Goal: Task Accomplishment & Management: Manage account settings

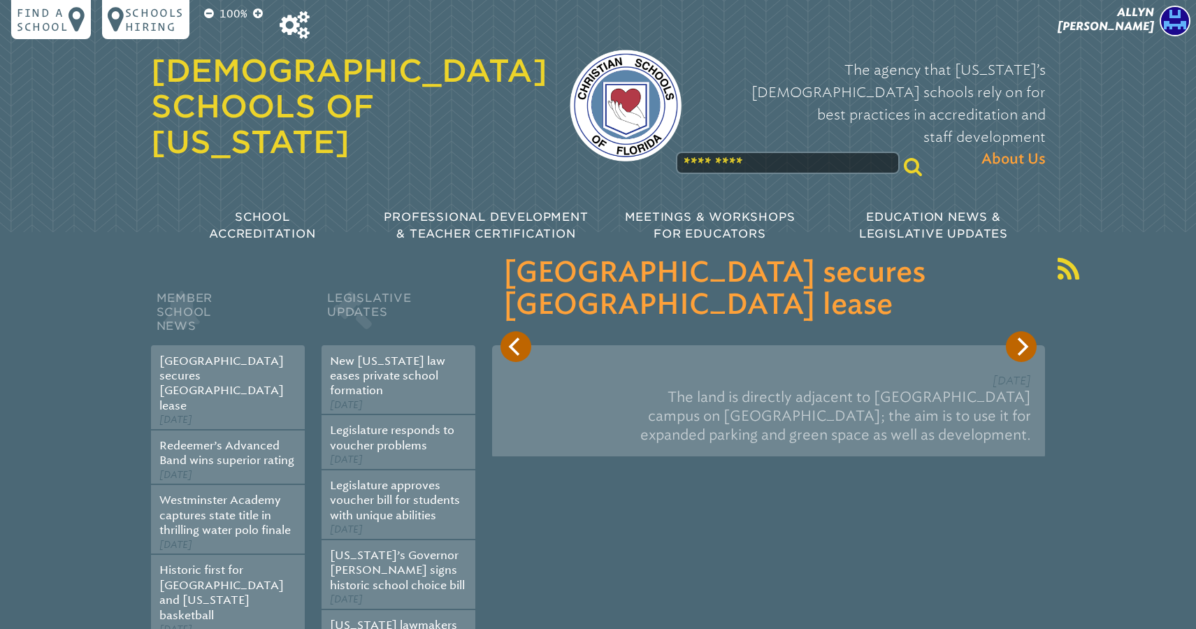
click at [1131, 14] on span "[PERSON_NAME]" at bounding box center [1105, 19] width 96 height 27
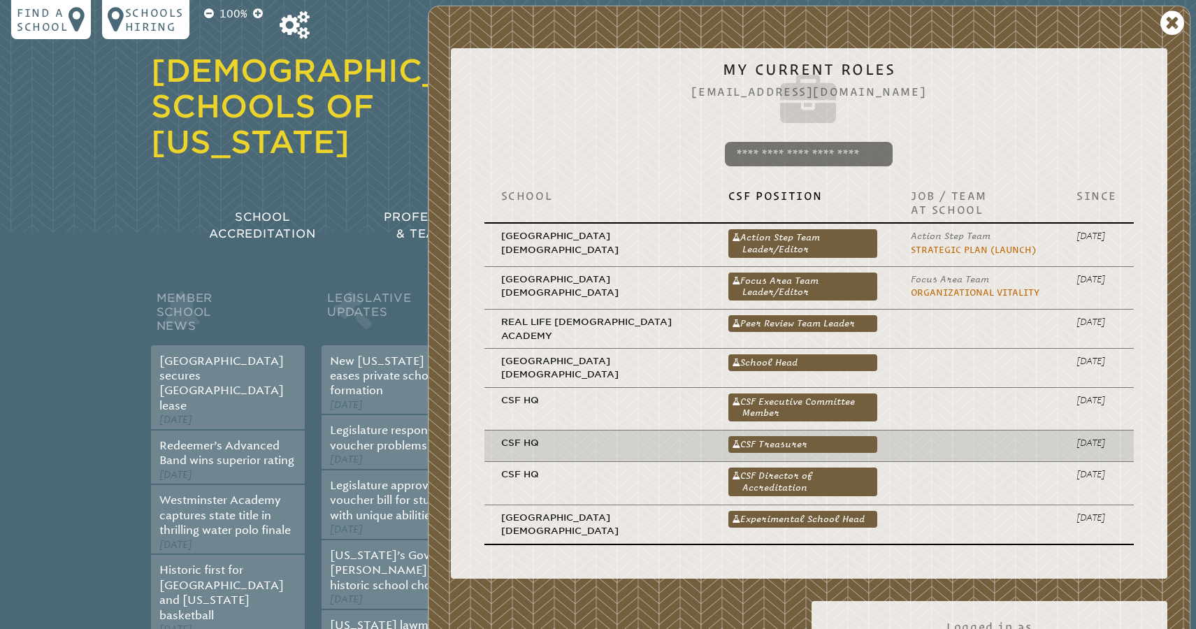
click at [772, 431] on td "CSF Treasurer CSF Treasurer" at bounding box center [802, 446] width 182 height 31
click at [769, 436] on link "CSF Treasurer" at bounding box center [802, 444] width 149 height 17
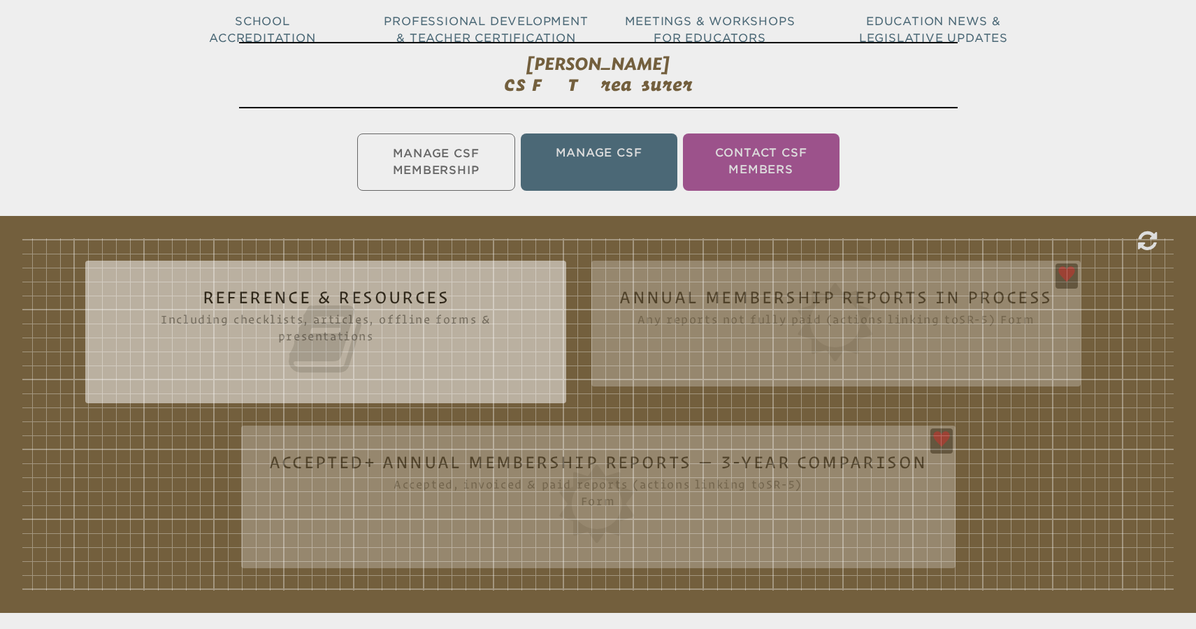
scroll to position [196, 0]
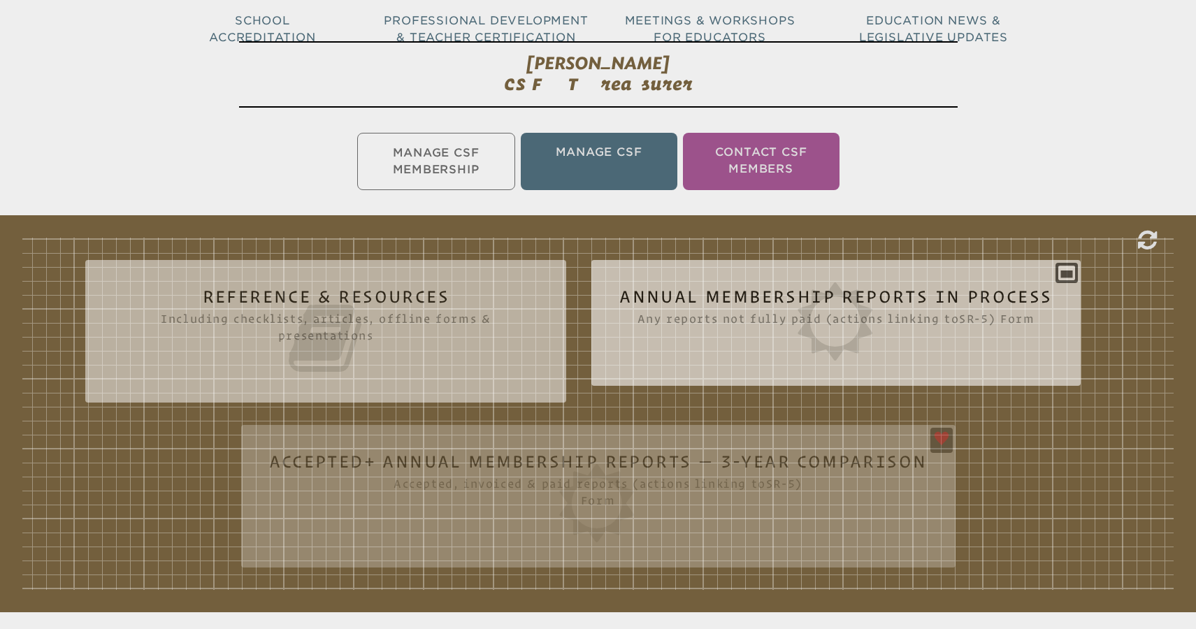
click at [920, 312] on icon at bounding box center [835, 321] width 433 height 78
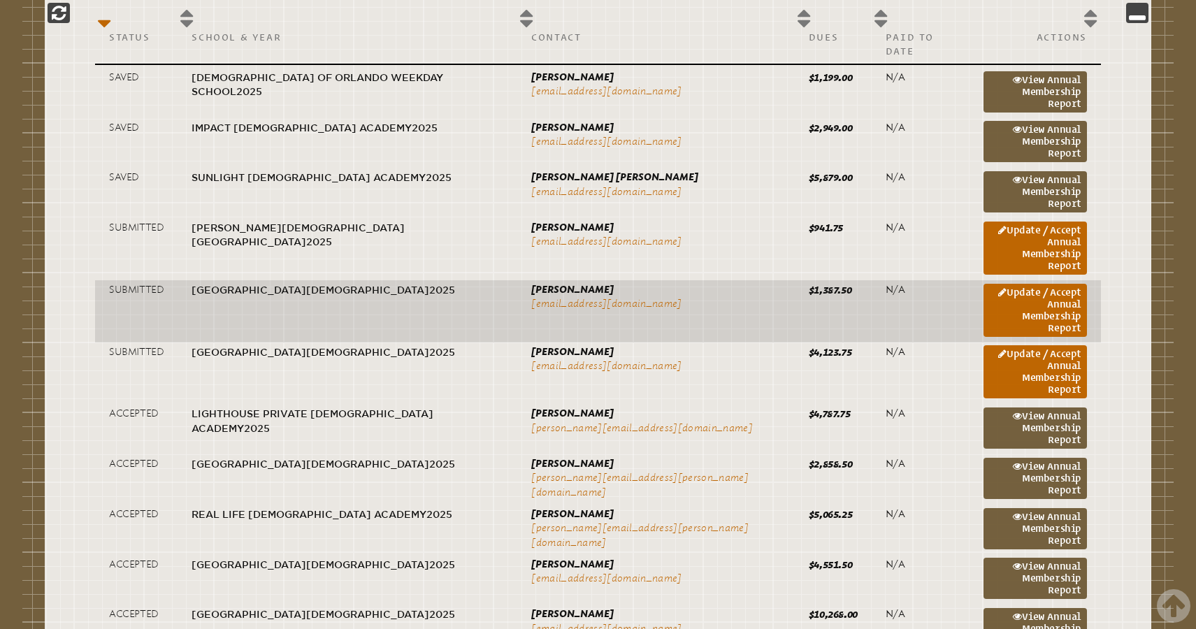
scroll to position [767, 0]
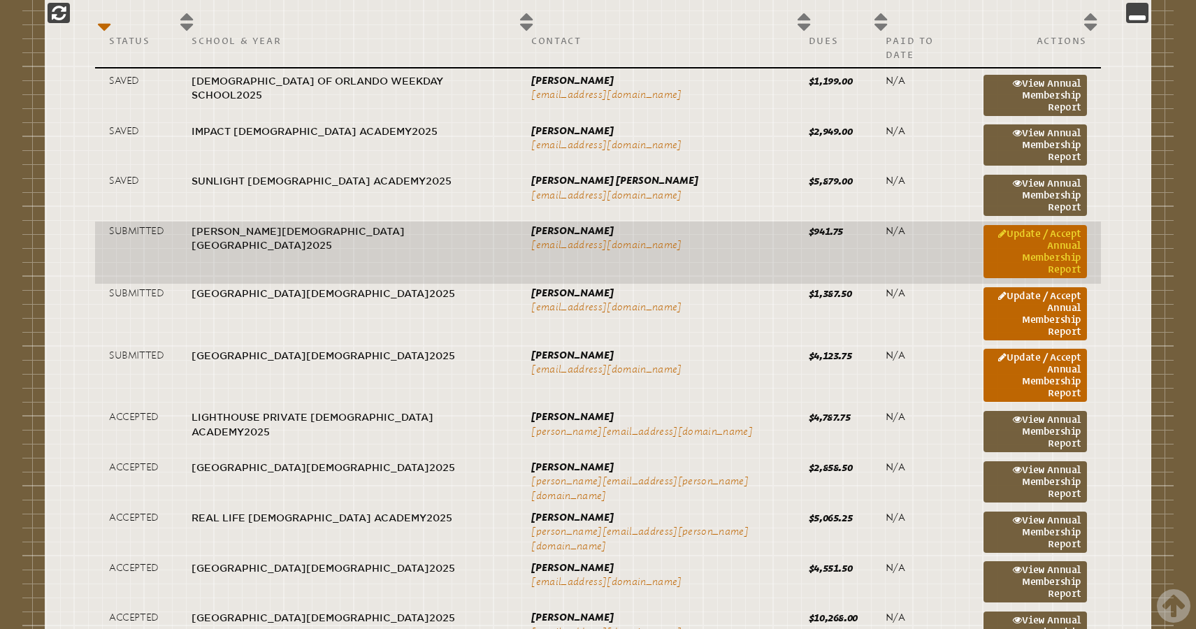
click at [1039, 225] on link "Update / Accept Annual Membership Report" at bounding box center [1034, 251] width 103 height 53
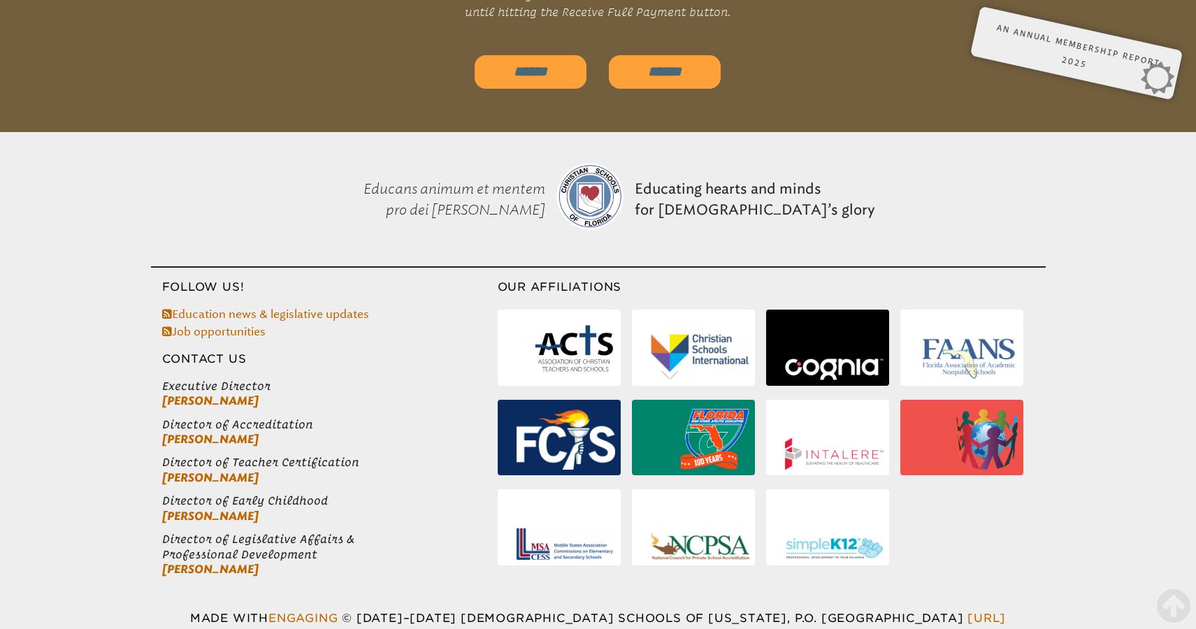
scroll to position [4850, 0]
click at [539, 57] on input "******" at bounding box center [531, 73] width 112 height 34
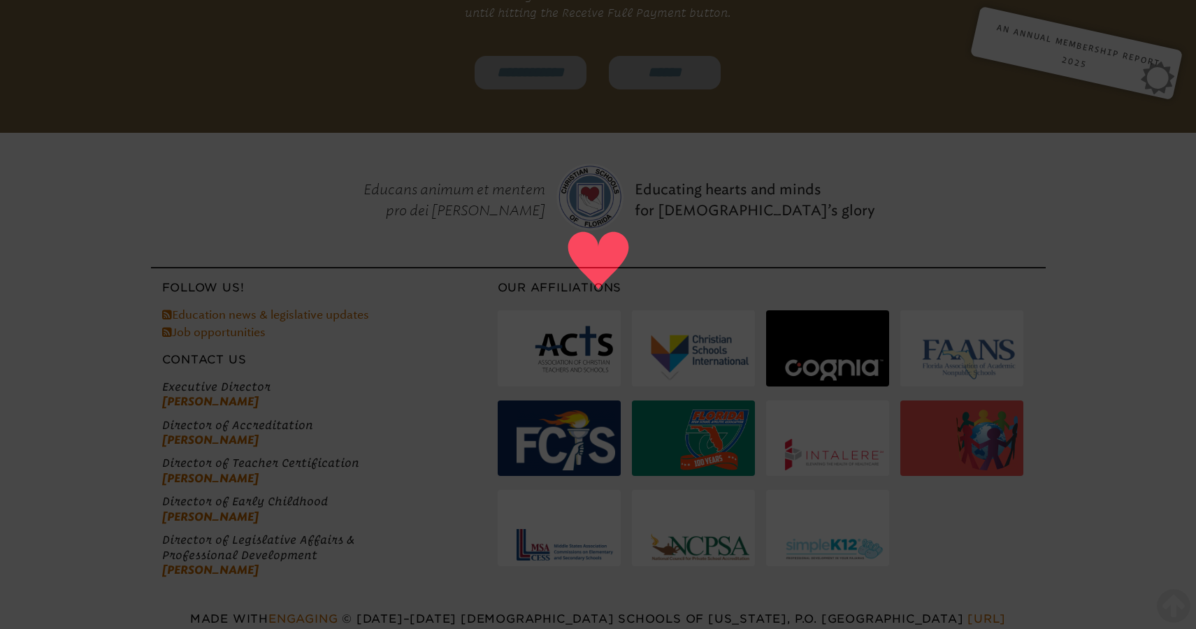
type input "******"
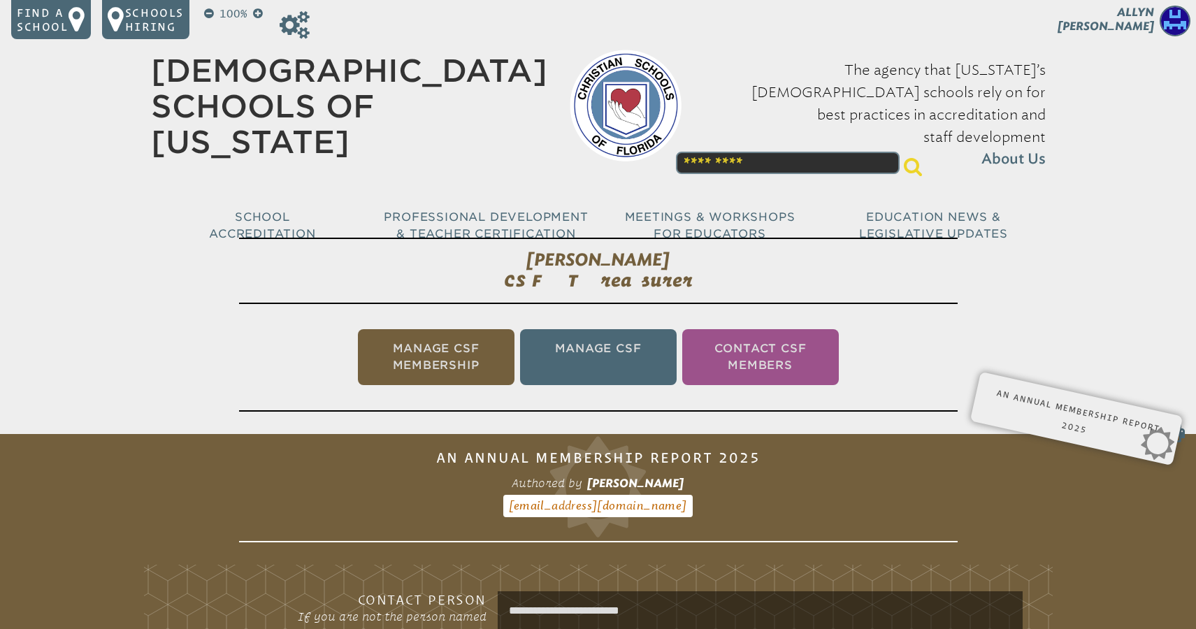
scroll to position [0, 0]
click at [412, 366] on li "Manage CSF Membership" at bounding box center [436, 357] width 157 height 56
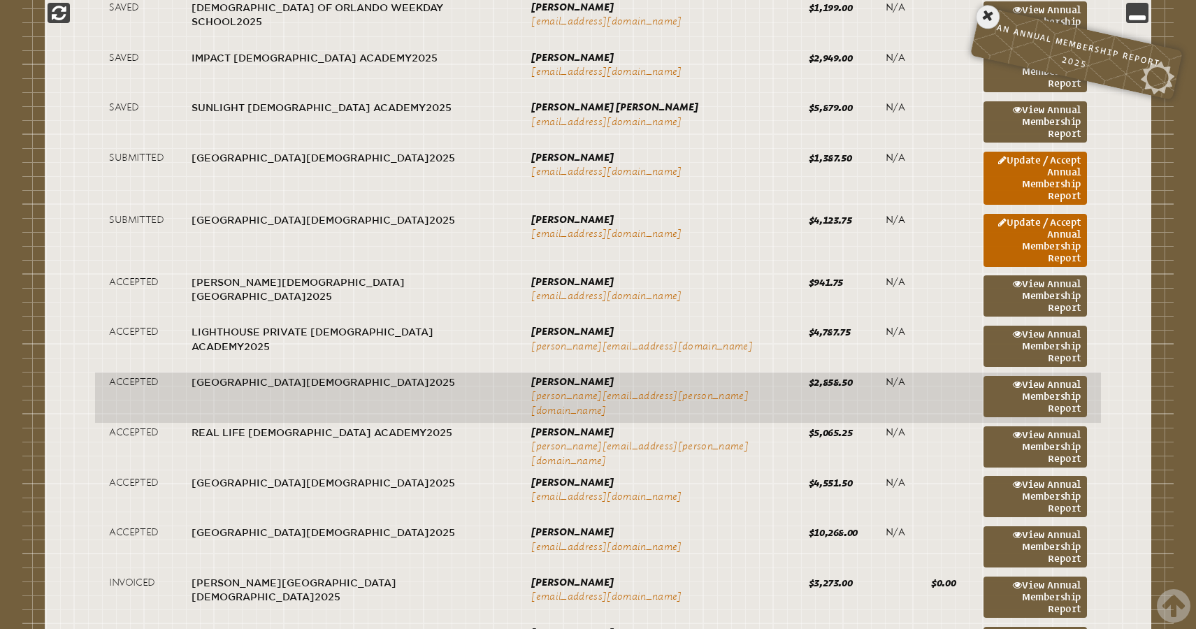
scroll to position [821, 0]
